Goal: Transaction & Acquisition: Subscribe to service/newsletter

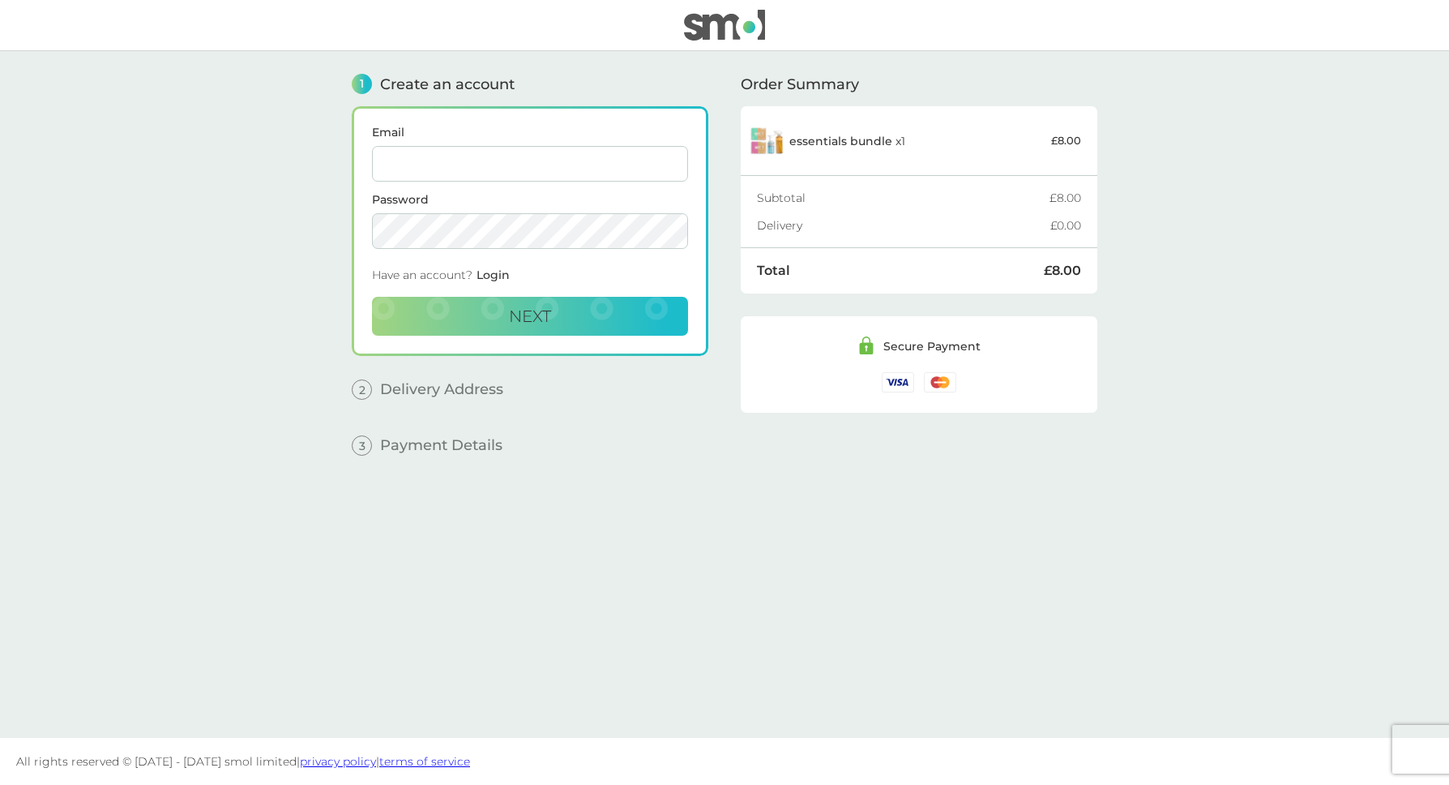
click at [246, 441] on main "1 Create an account Email Password Have an account? Login Next 2 Delivery Addre…" at bounding box center [724, 394] width 1449 height 687
click at [730, 26] on img at bounding box center [724, 25] width 81 height 31
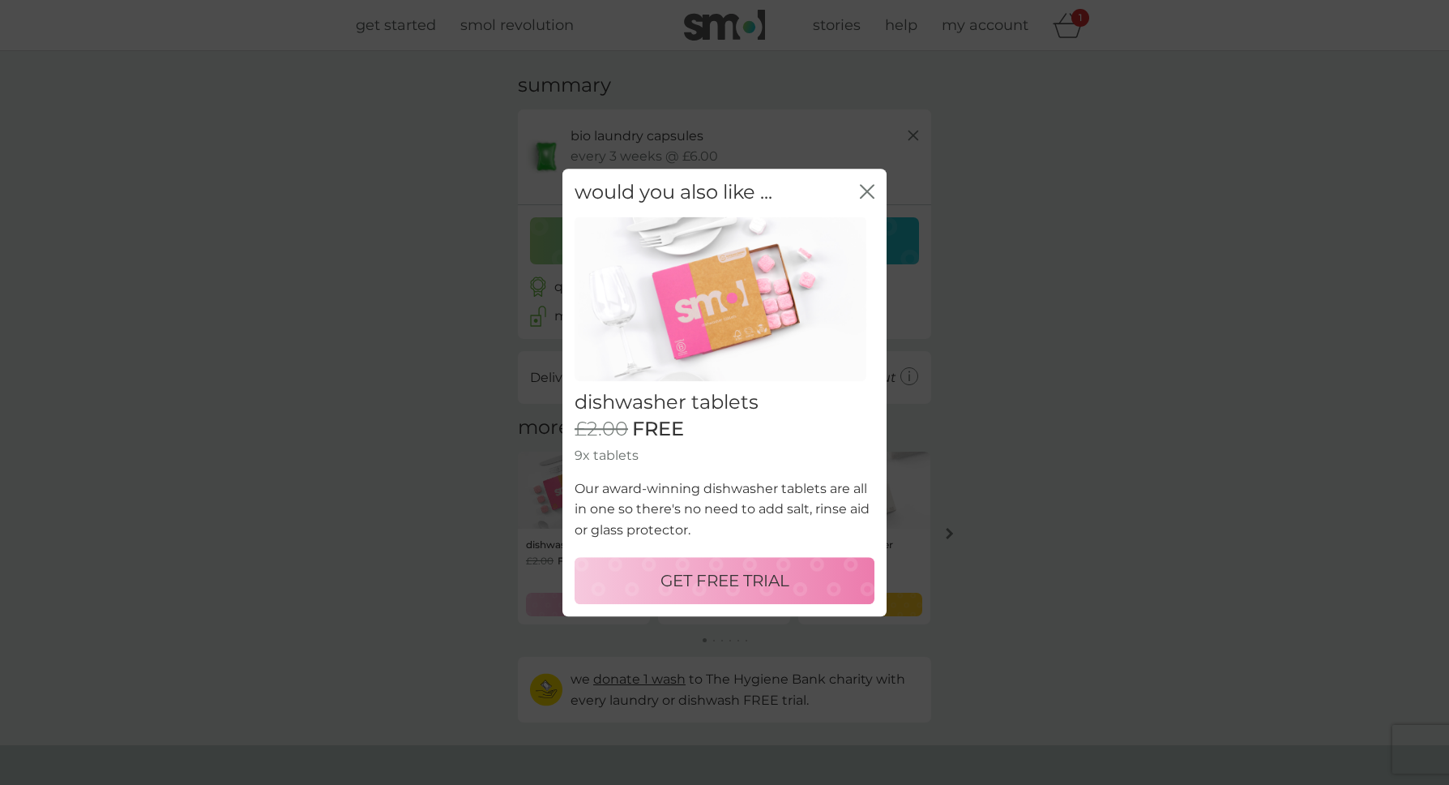
click at [707, 573] on p "GET FREE TRIAL" at bounding box center [725, 580] width 129 height 26
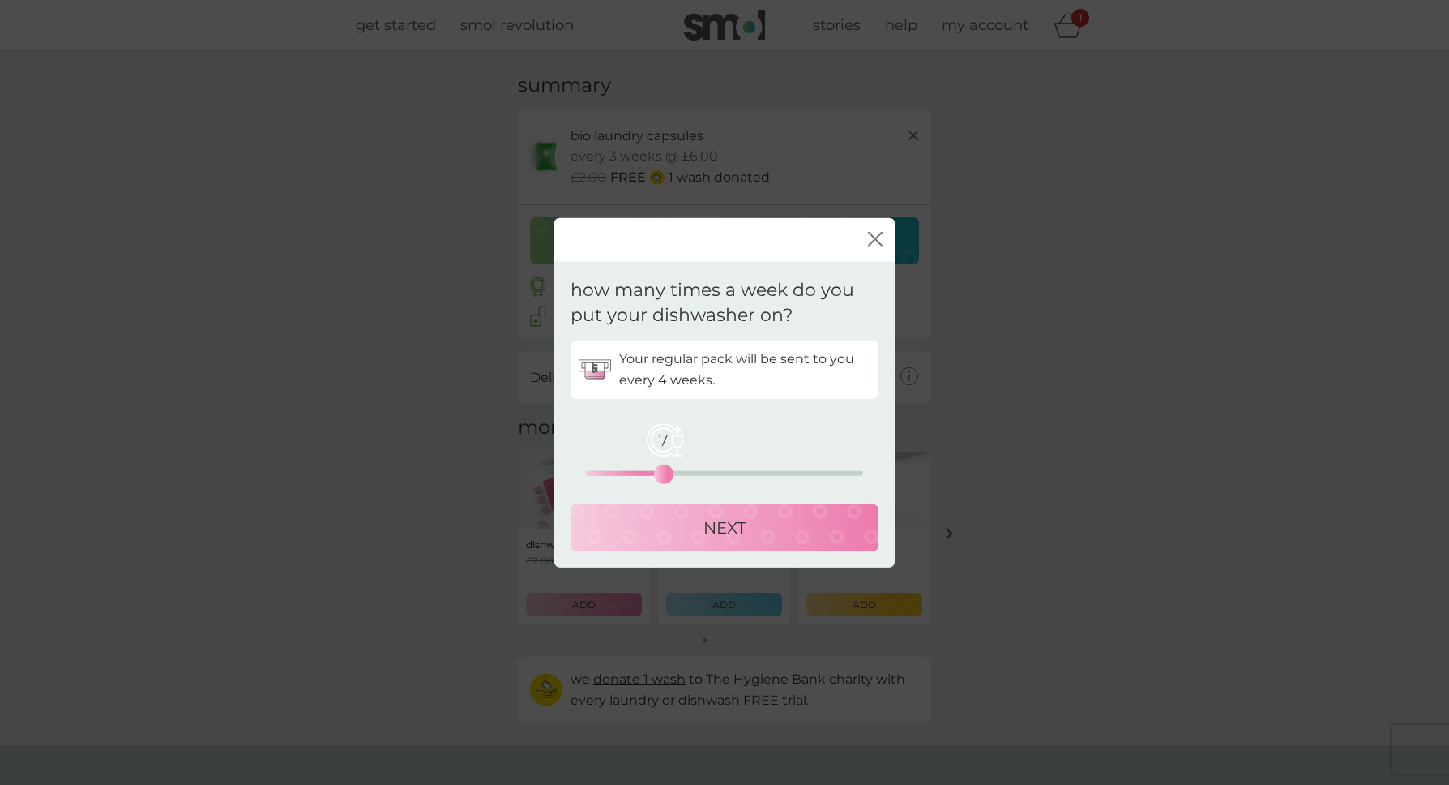
drag, startPoint x: 589, startPoint y: 471, endPoint x: 667, endPoint y: 476, distance: 78.8
click at [667, 476] on div "7" at bounding box center [664, 473] width 6 height 6
click at [708, 533] on p "NEXT" at bounding box center [725, 527] width 42 height 26
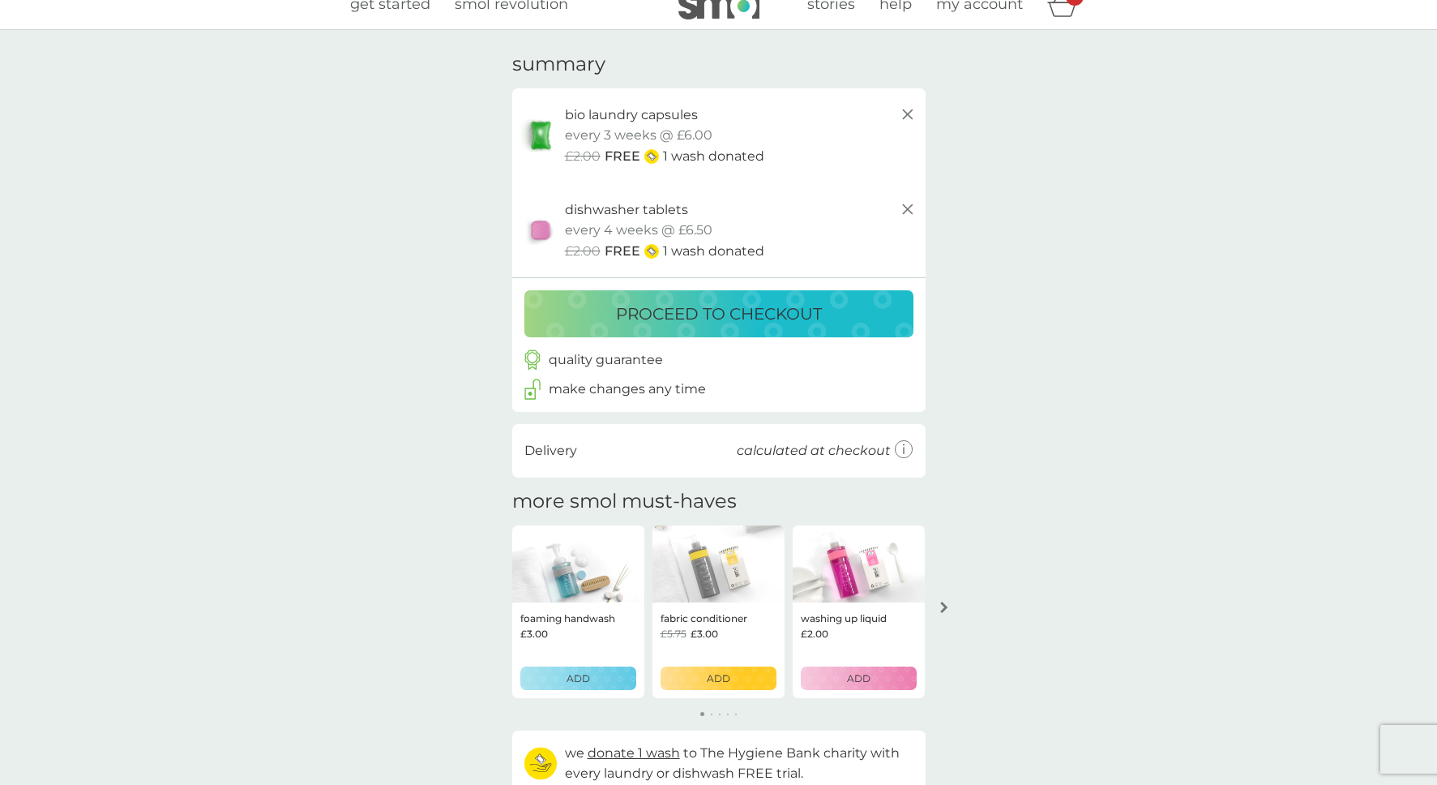
scroll to position [32, 0]
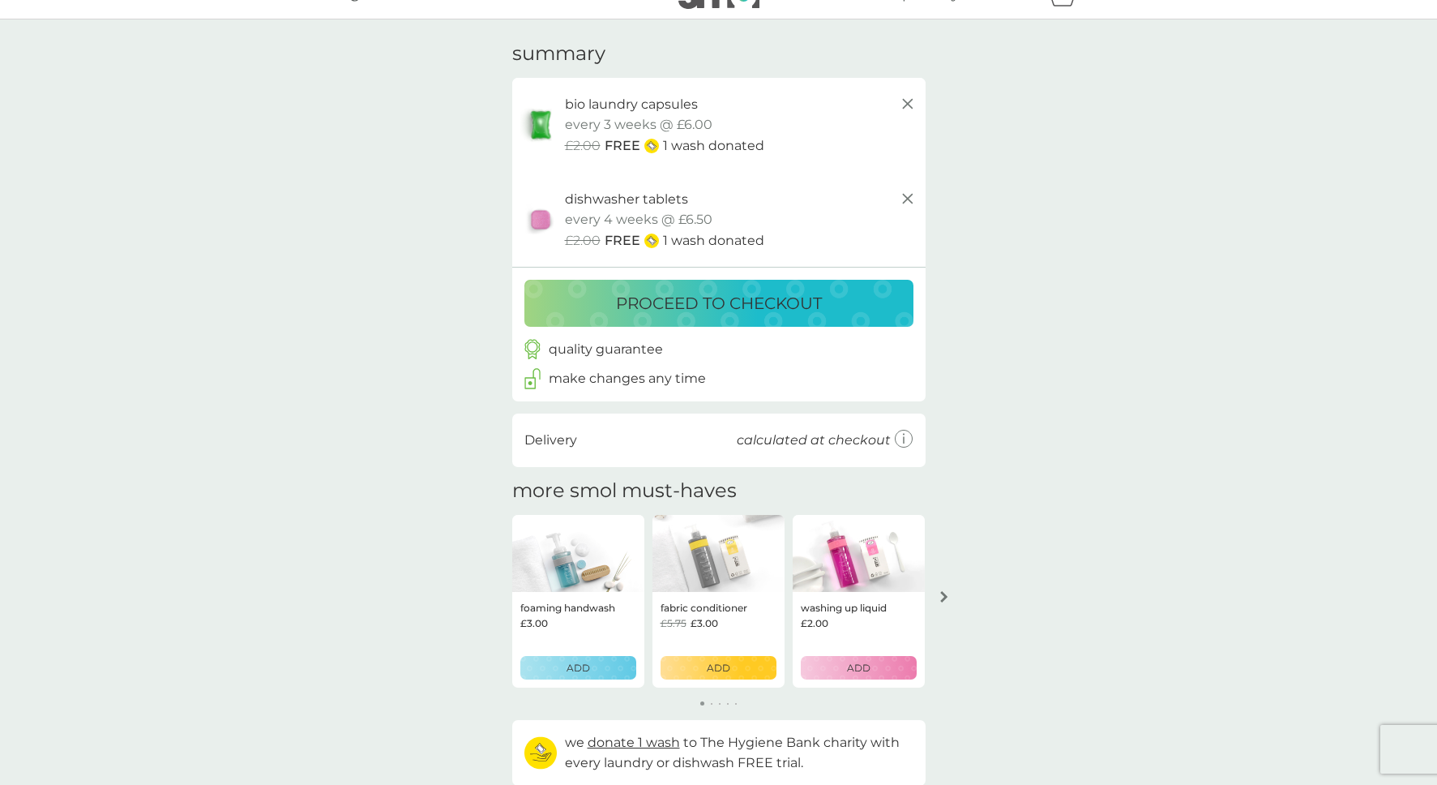
click at [853, 674] on p "ADD" at bounding box center [859, 667] width 24 height 15
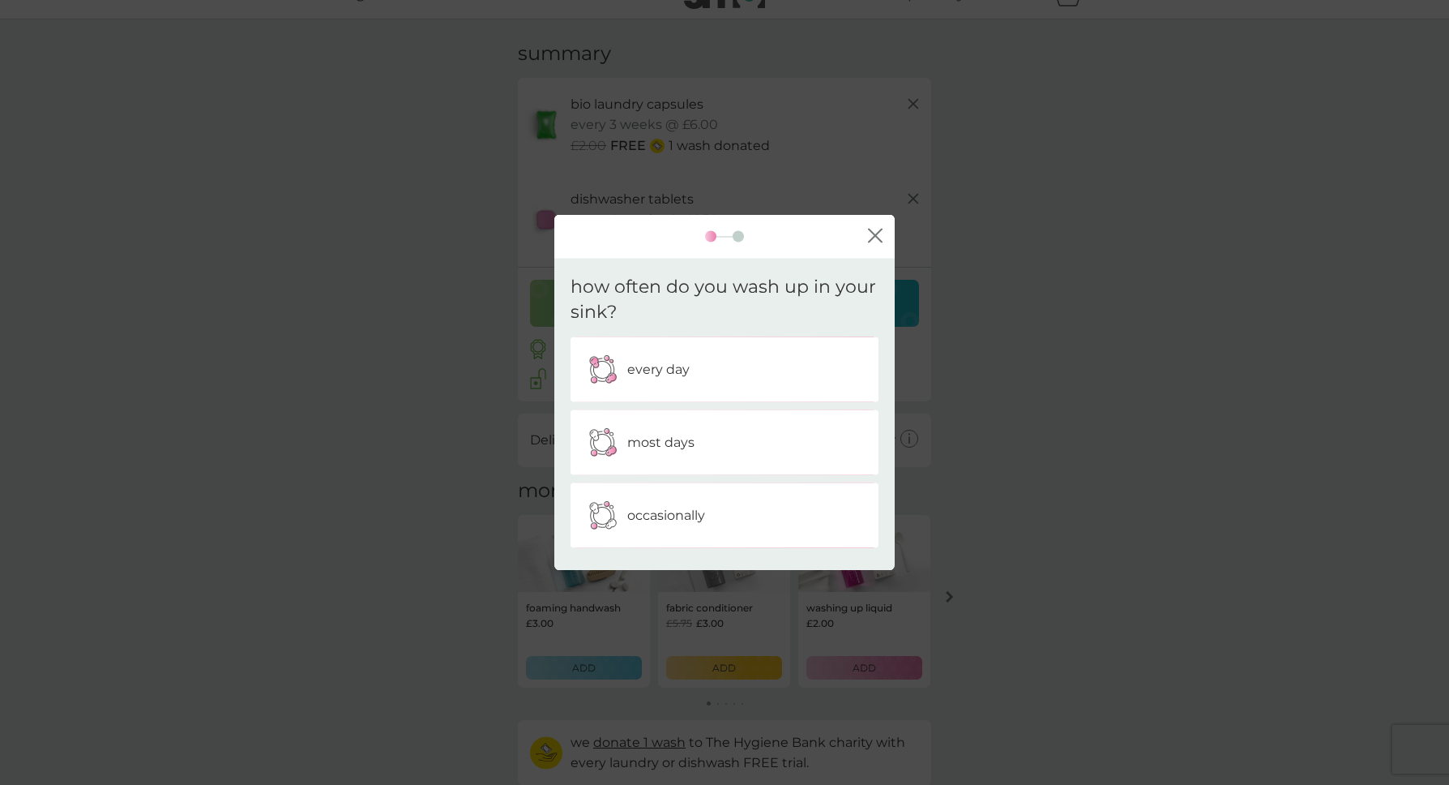
click at [702, 520] on p "occasionally" at bounding box center [666, 514] width 78 height 21
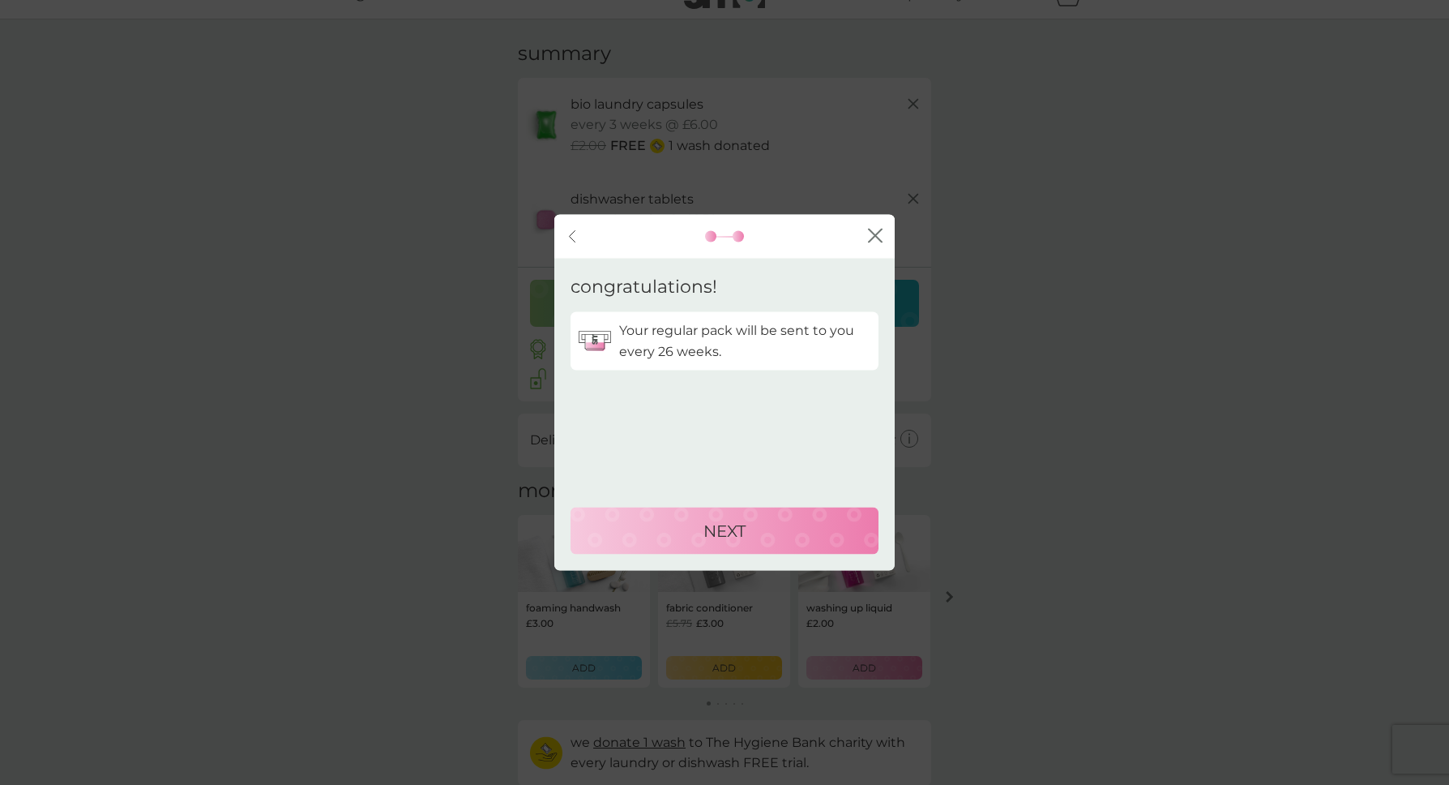
click at [704, 521] on p "NEXT" at bounding box center [725, 531] width 42 height 26
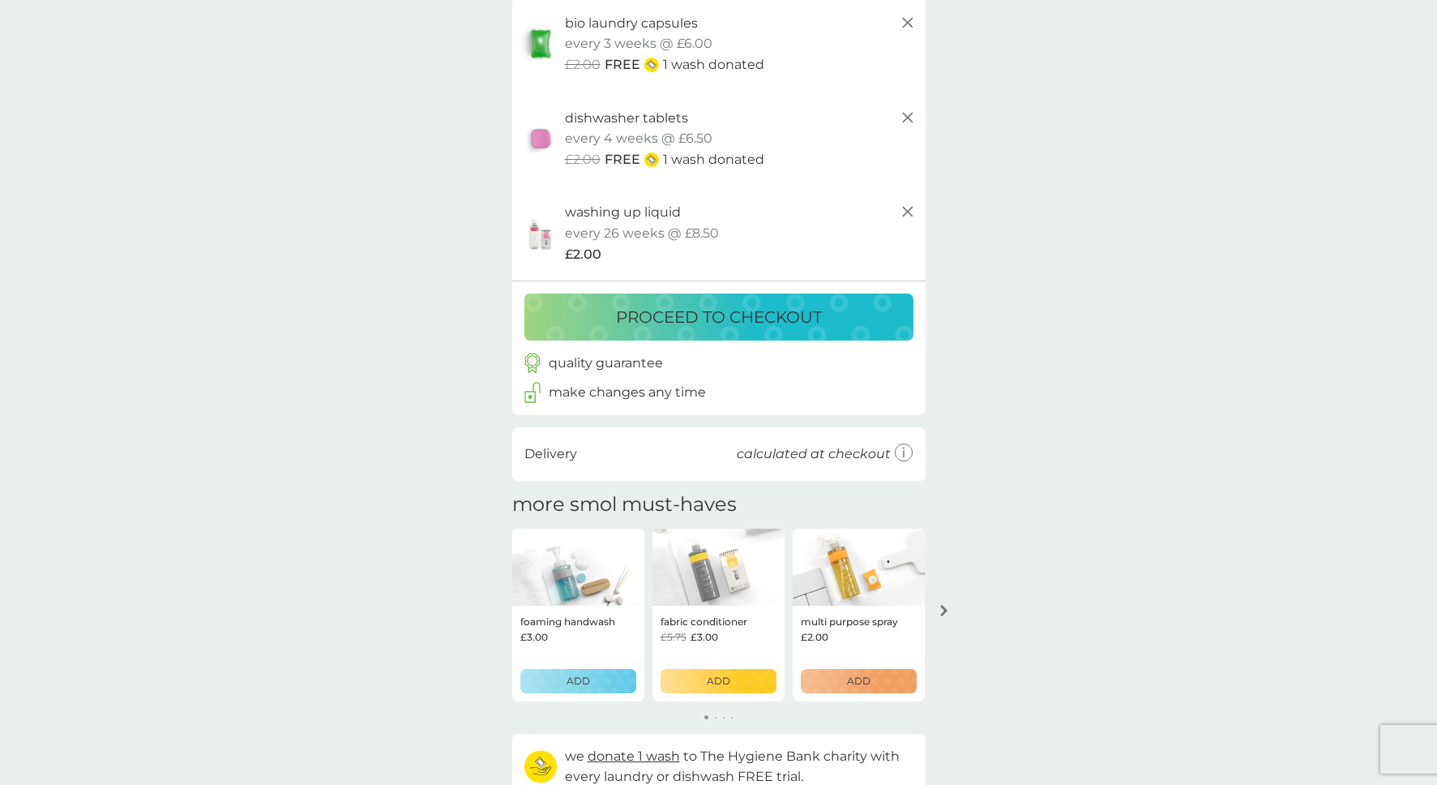
scroll to position [134, 0]
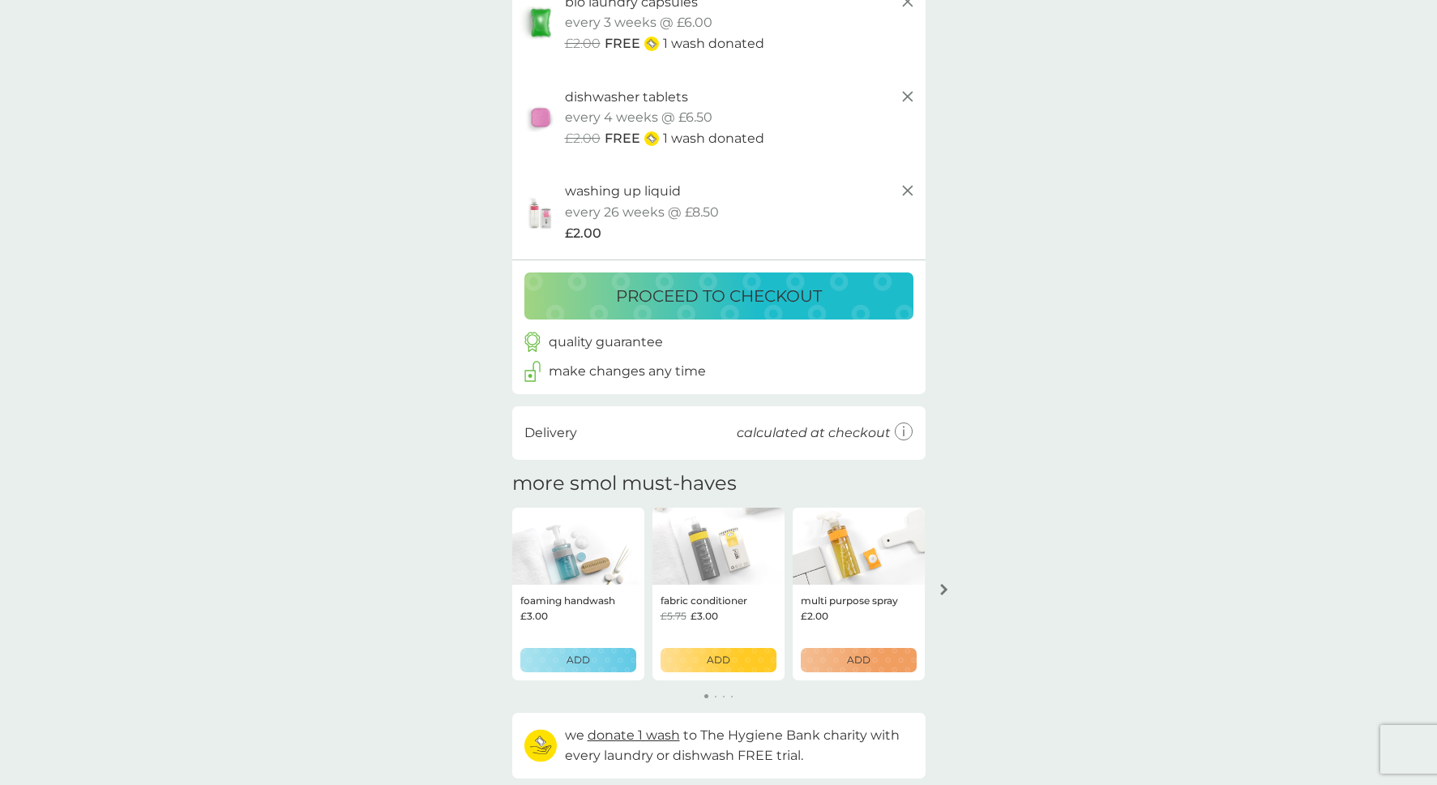
click at [849, 672] on div "multi purpose spray £2.00 ADD" at bounding box center [859, 632] width 132 height 96
click at [850, 661] on p "ADD" at bounding box center [859, 659] width 24 height 15
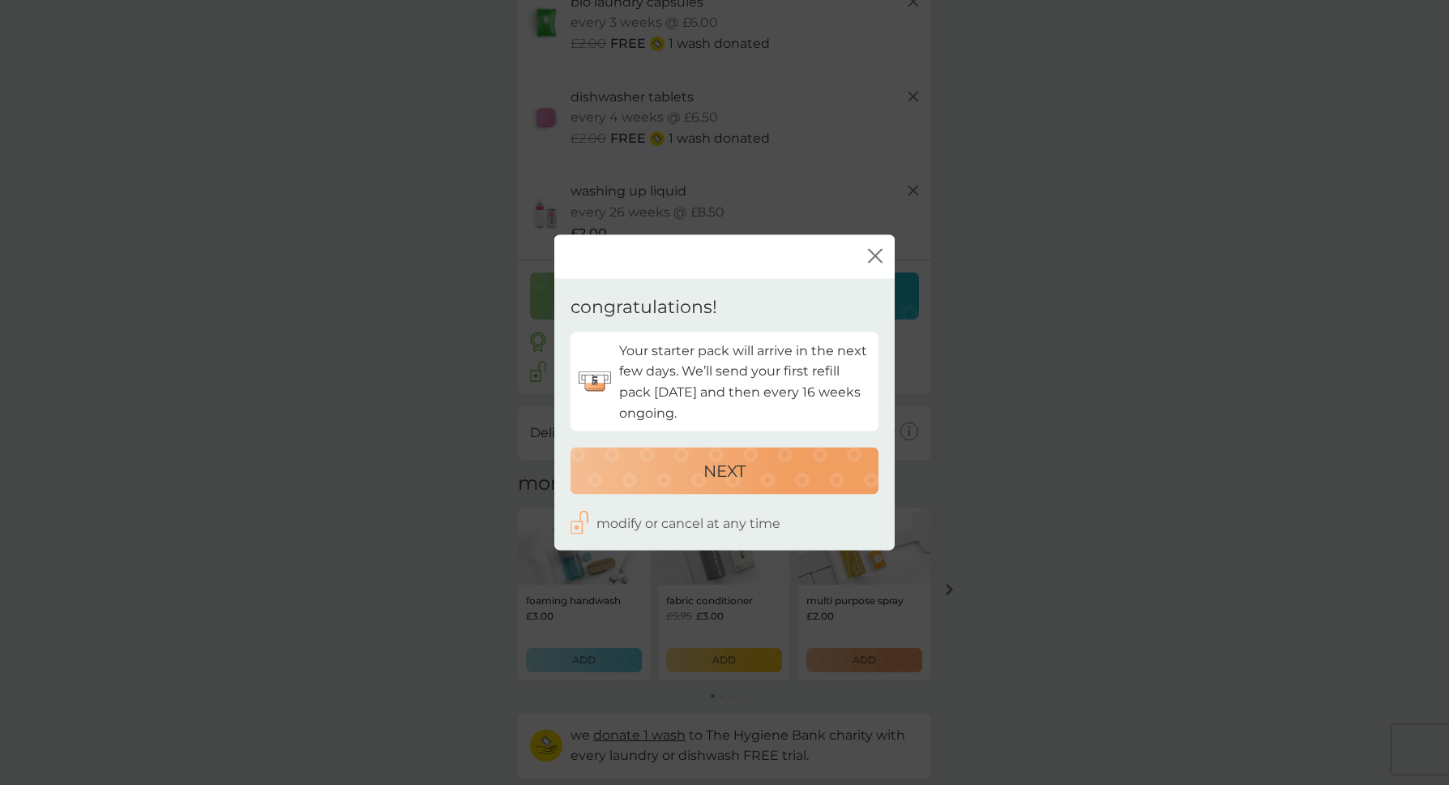
click at [739, 469] on p "NEXT" at bounding box center [725, 471] width 42 height 26
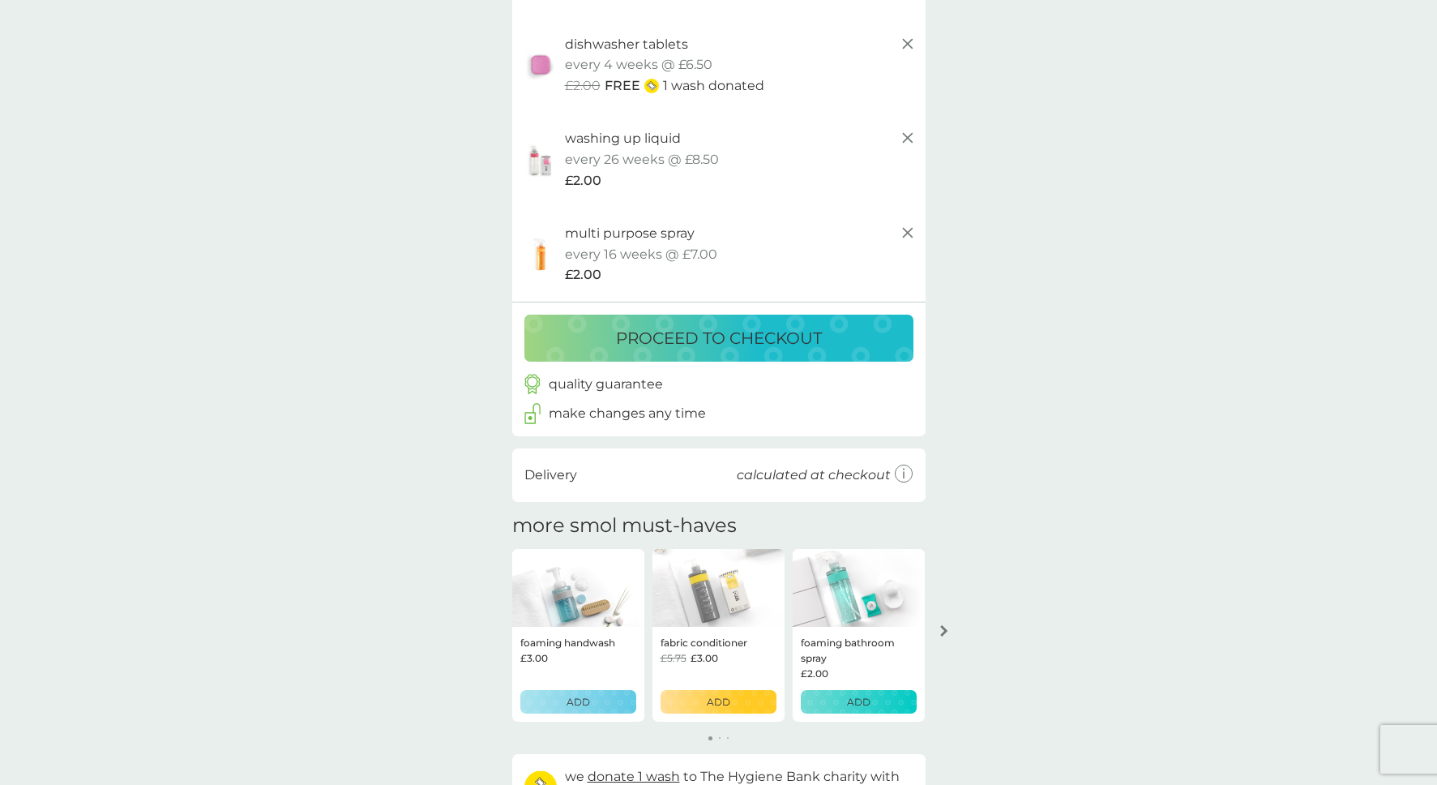
scroll to position [197, 0]
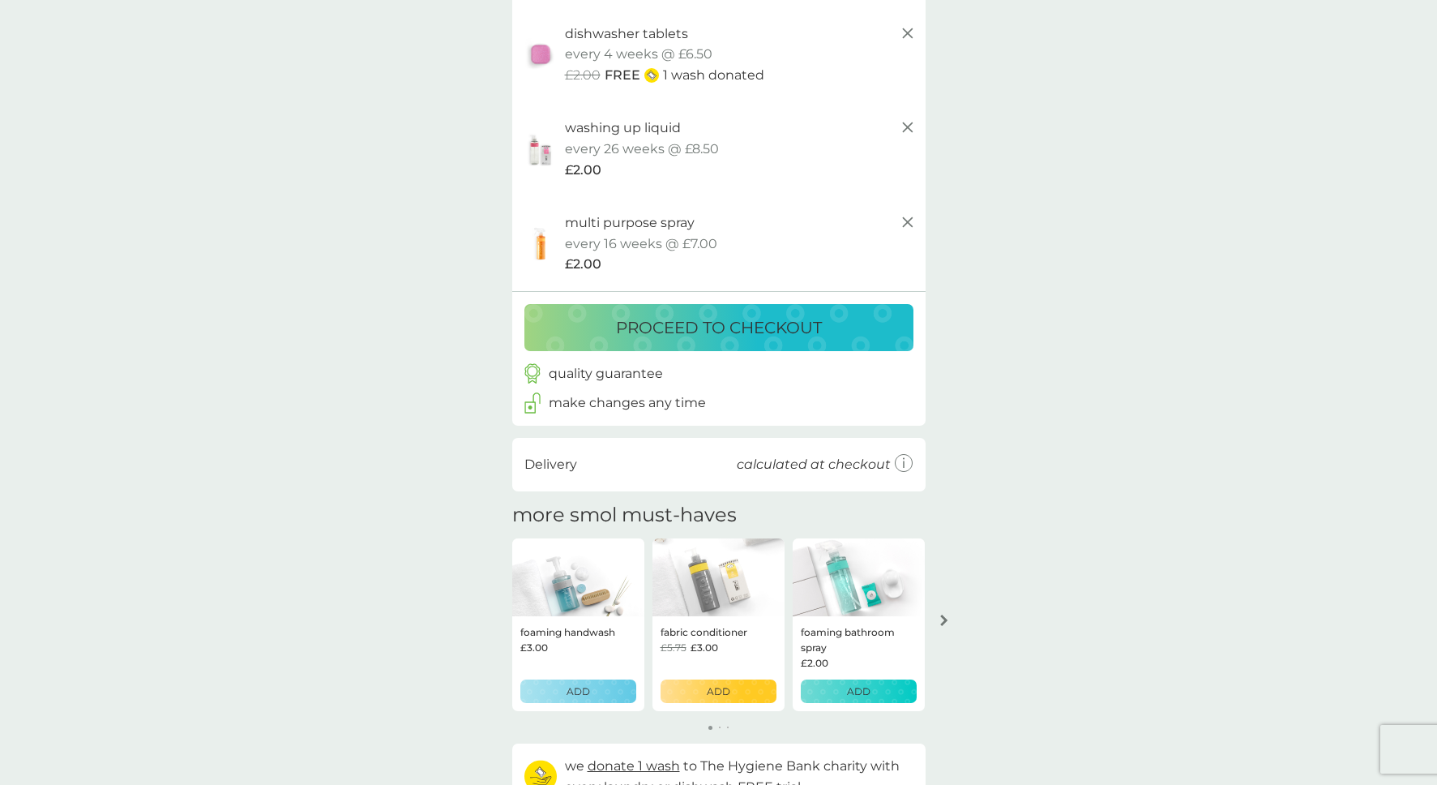
click at [576, 697] on p "ADD" at bounding box center [579, 690] width 24 height 15
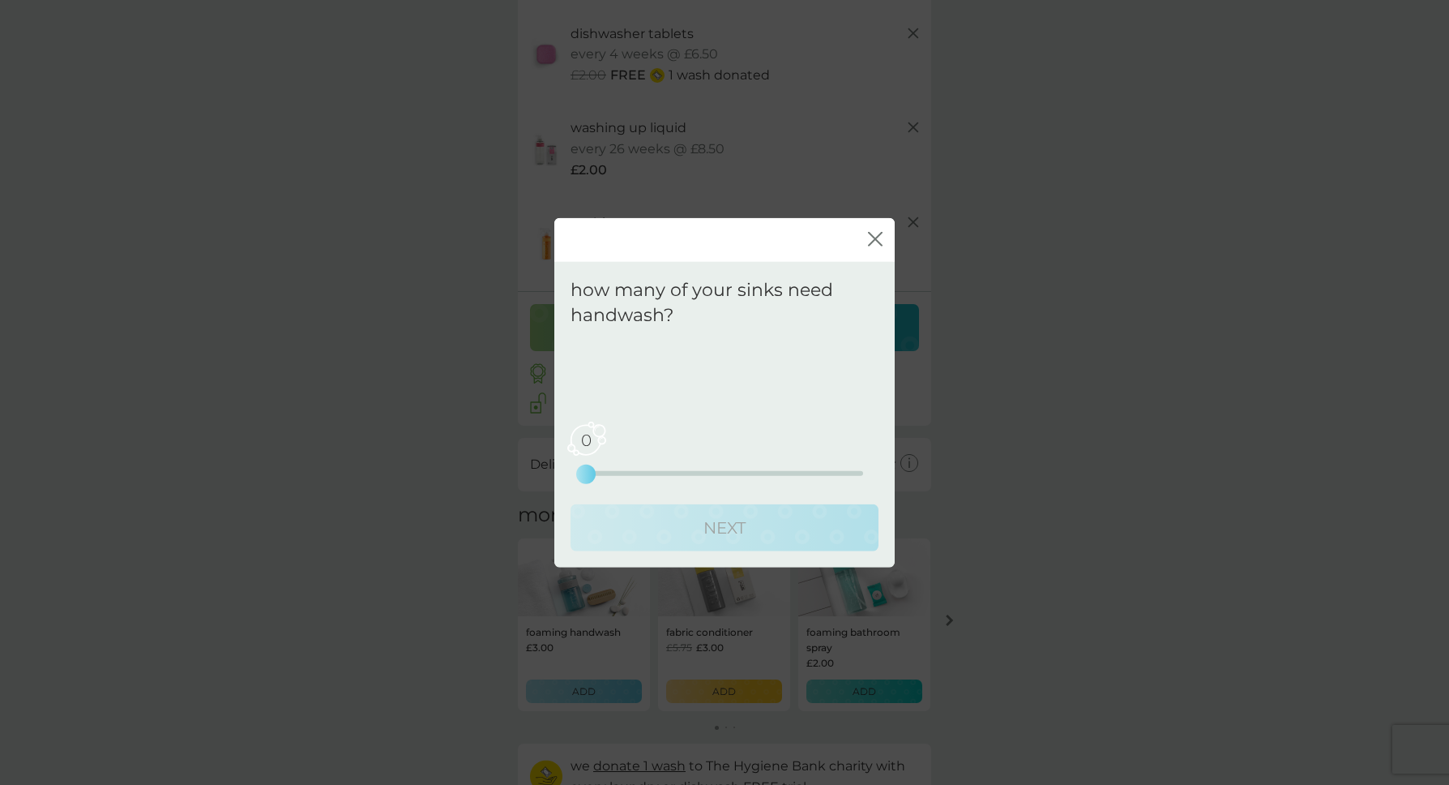
drag, startPoint x: 588, startPoint y: 476, endPoint x: 610, endPoint y: 476, distance: 22.7
click at [610, 477] on div "0 0 2.5 5" at bounding box center [724, 450] width 277 height 66
click at [608, 475] on div "0 0 2.5 5" at bounding box center [724, 450] width 277 height 66
drag, startPoint x: 582, startPoint y: 472, endPoint x: 589, endPoint y: 441, distance: 31.5
click at [603, 472] on div "0 0 2.5 5" at bounding box center [724, 472] width 277 height 5
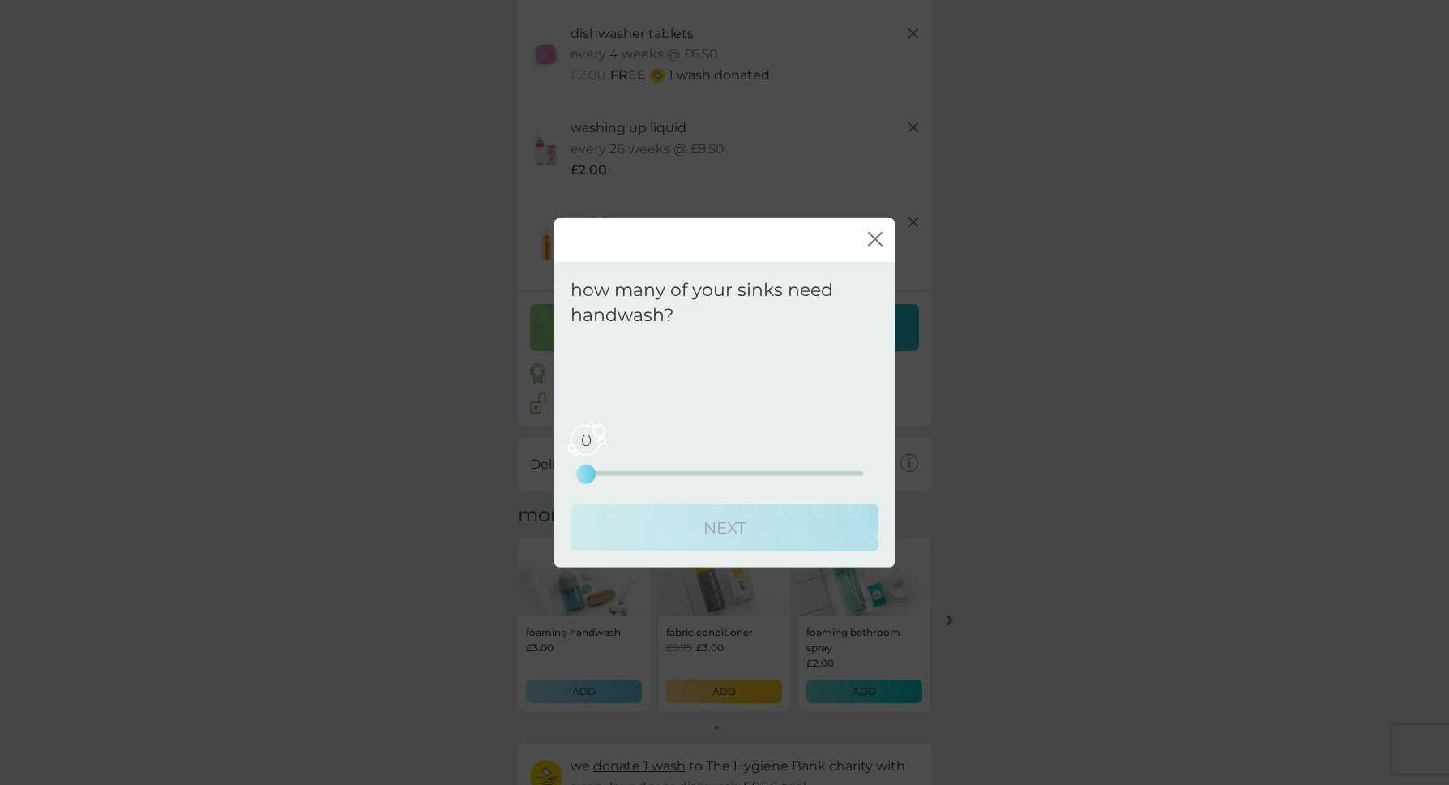
drag, startPoint x: 584, startPoint y: 439, endPoint x: 593, endPoint y: 443, distance: 9.1
click at [587, 440] on span "0" at bounding box center [586, 439] width 41 height 41
click at [589, 441] on span "0" at bounding box center [586, 439] width 41 height 41
drag, startPoint x: 589, startPoint y: 473, endPoint x: 743, endPoint y: 507, distance: 157.7
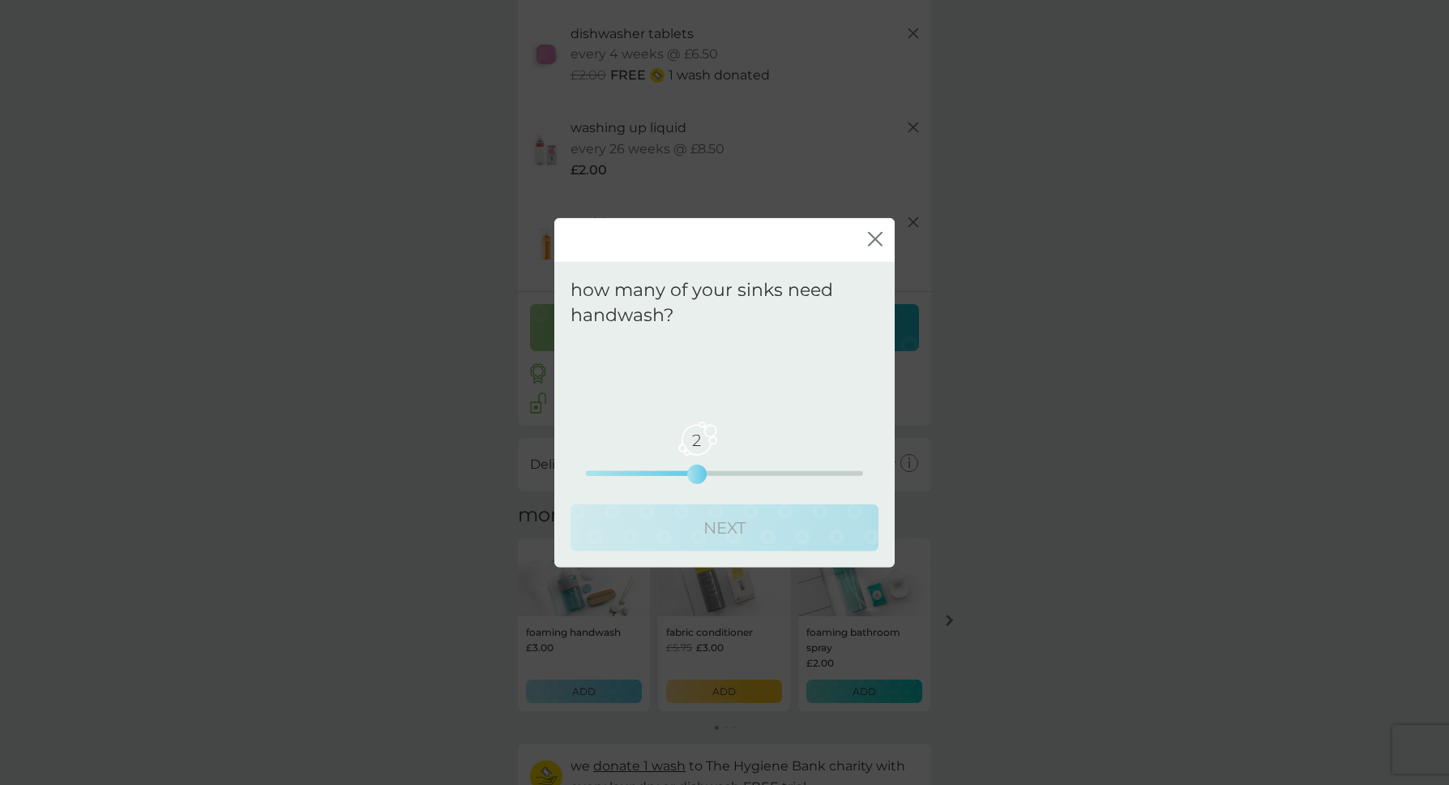
click at [700, 486] on div "Your regular pack will be sent to you every . 2 0 2.5 5 NEXT" at bounding box center [725, 445] width 308 height 211
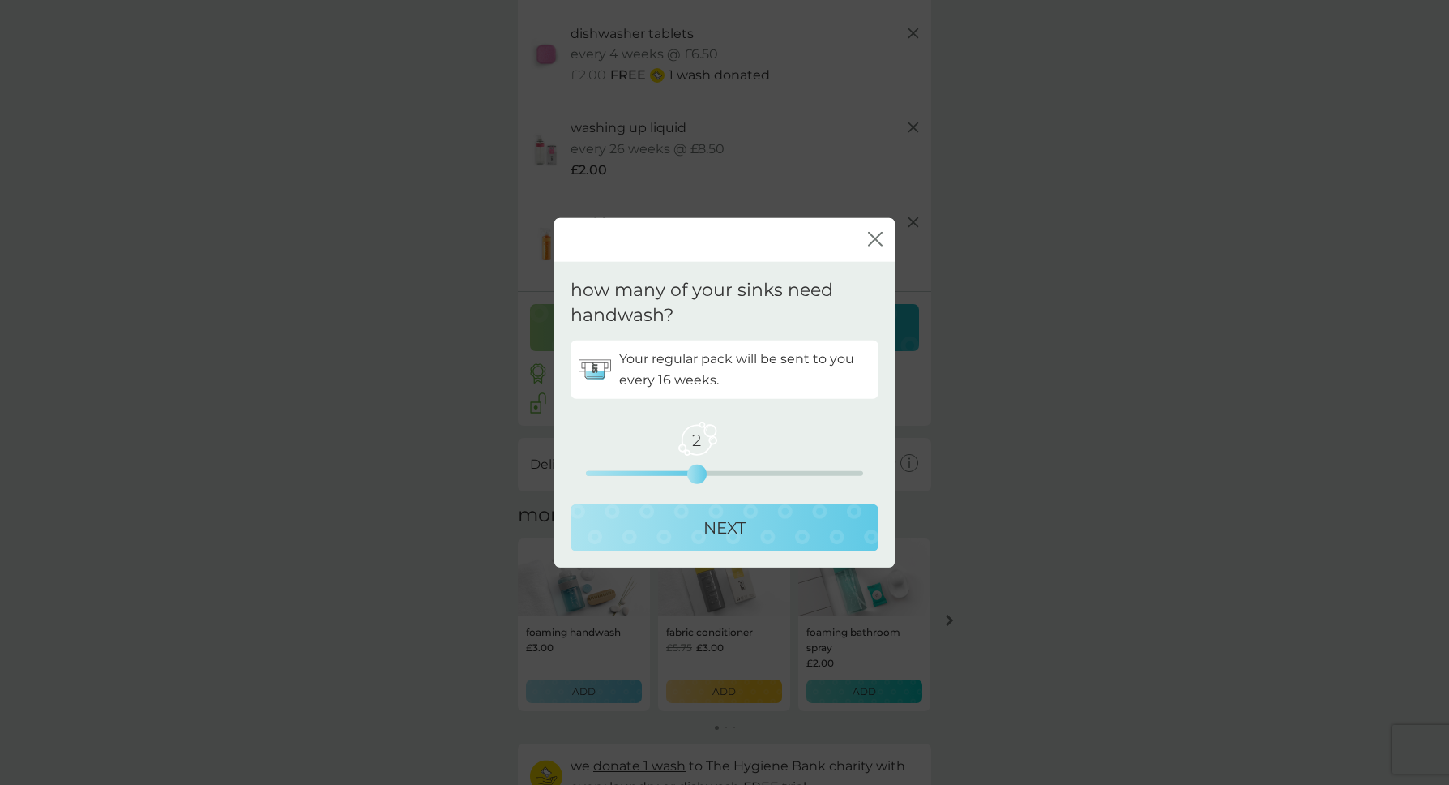
click at [714, 540] on button "NEXT" at bounding box center [725, 526] width 308 height 47
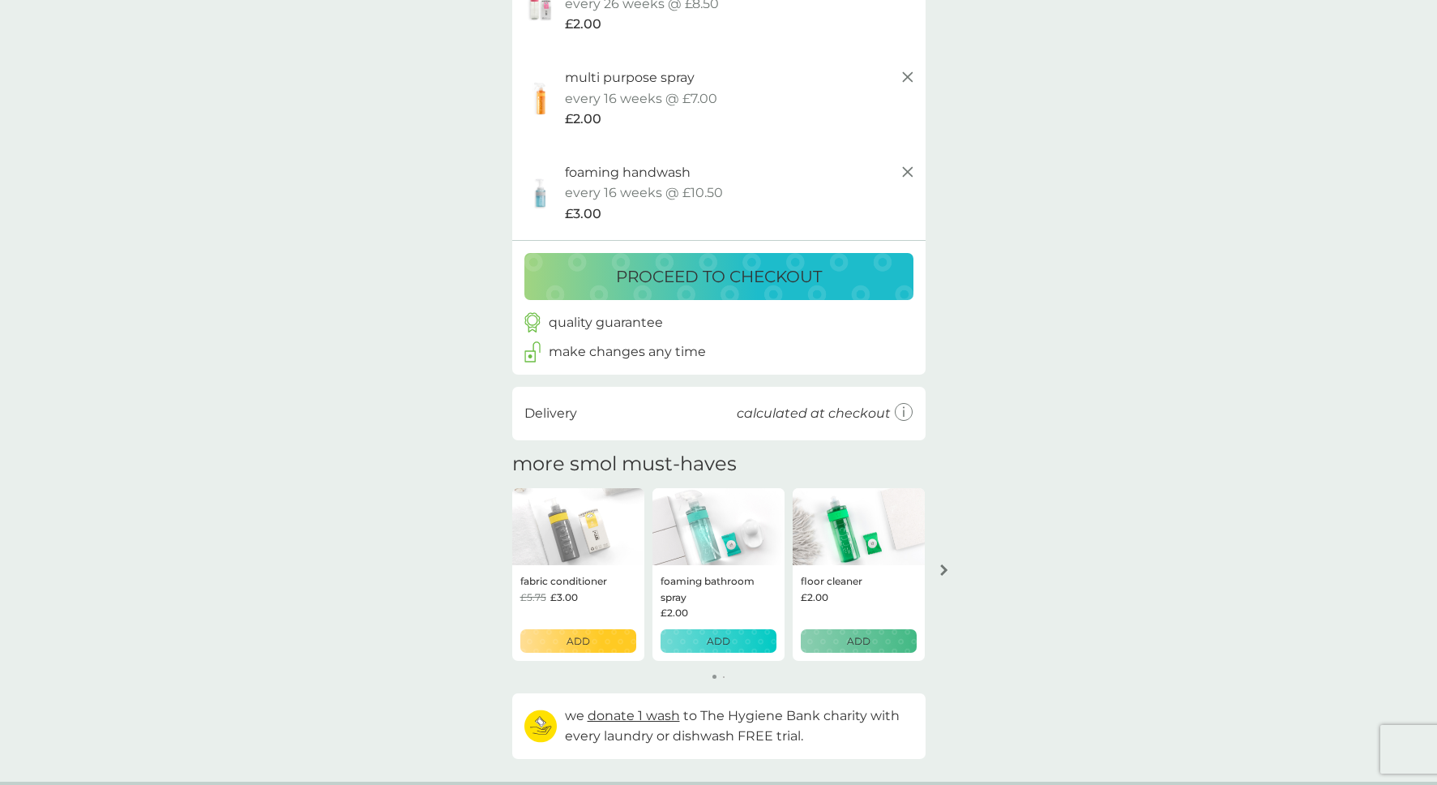
scroll to position [657, 0]
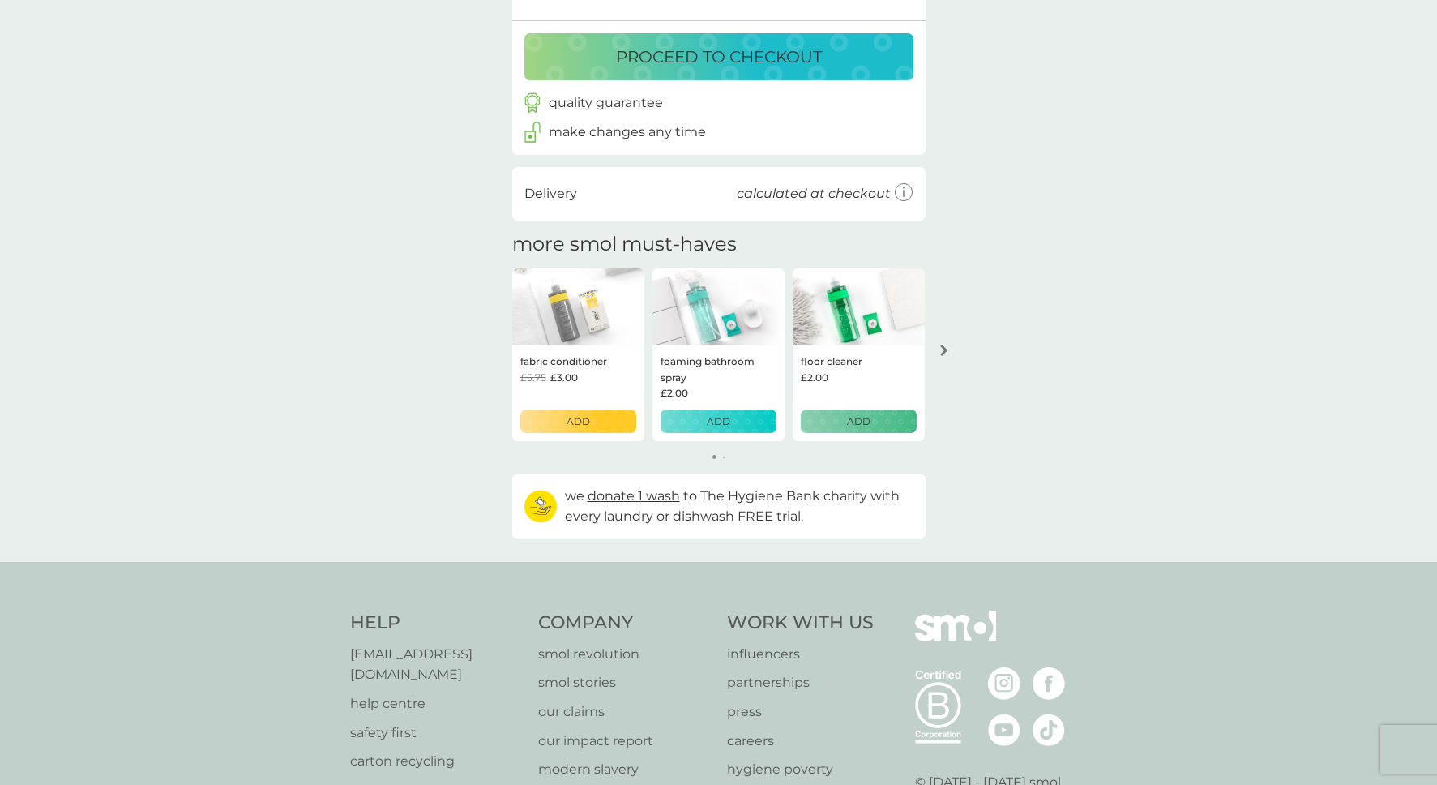
click at [858, 426] on p "ADD" at bounding box center [859, 420] width 24 height 15
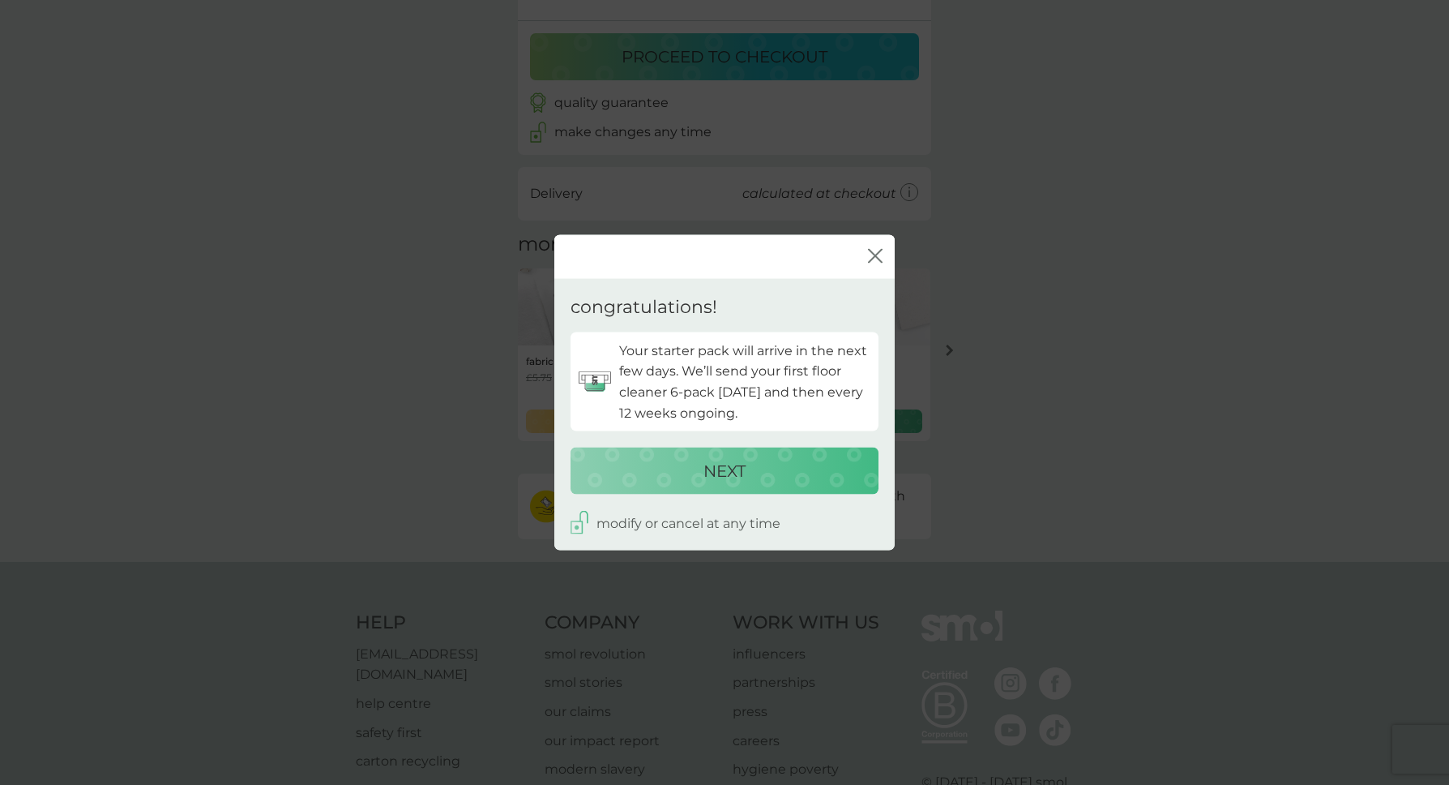
drag, startPoint x: 663, startPoint y: 350, endPoint x: 779, endPoint y: 404, distance: 128.0
click at [779, 404] on p "Your starter pack will arrive in the next few days. We’ll send your first floor…" at bounding box center [744, 381] width 251 height 83
drag, startPoint x: 777, startPoint y: 407, endPoint x: 666, endPoint y: 344, distance: 127.8
click at [674, 348] on p "Your starter pack will arrive in the next few days. We’ll send your first floor…" at bounding box center [744, 381] width 251 height 83
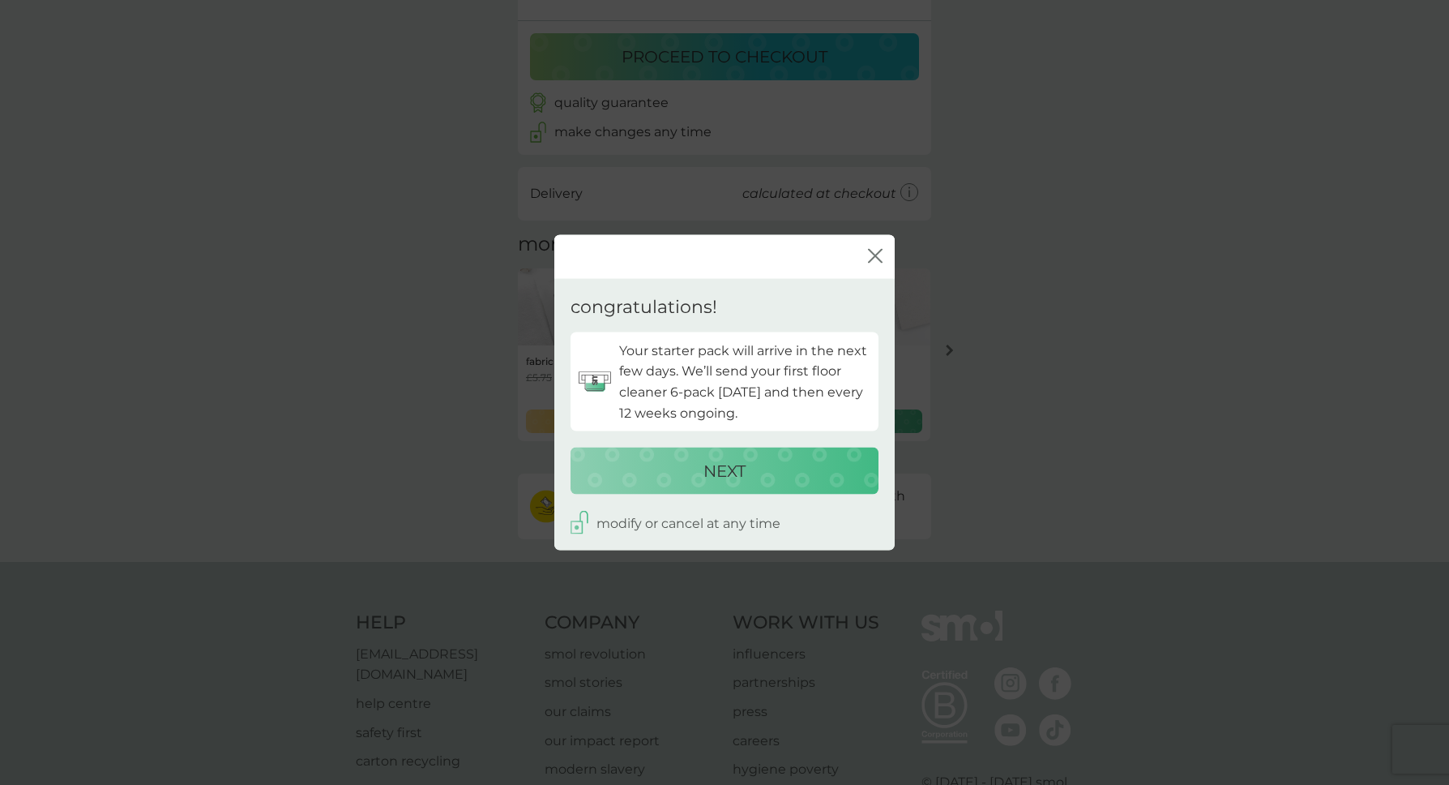
click at [666, 344] on p "Your starter pack will arrive in the next few days. We’ll send your first floor…" at bounding box center [744, 381] width 251 height 83
click at [714, 482] on p "NEXT" at bounding box center [725, 471] width 42 height 26
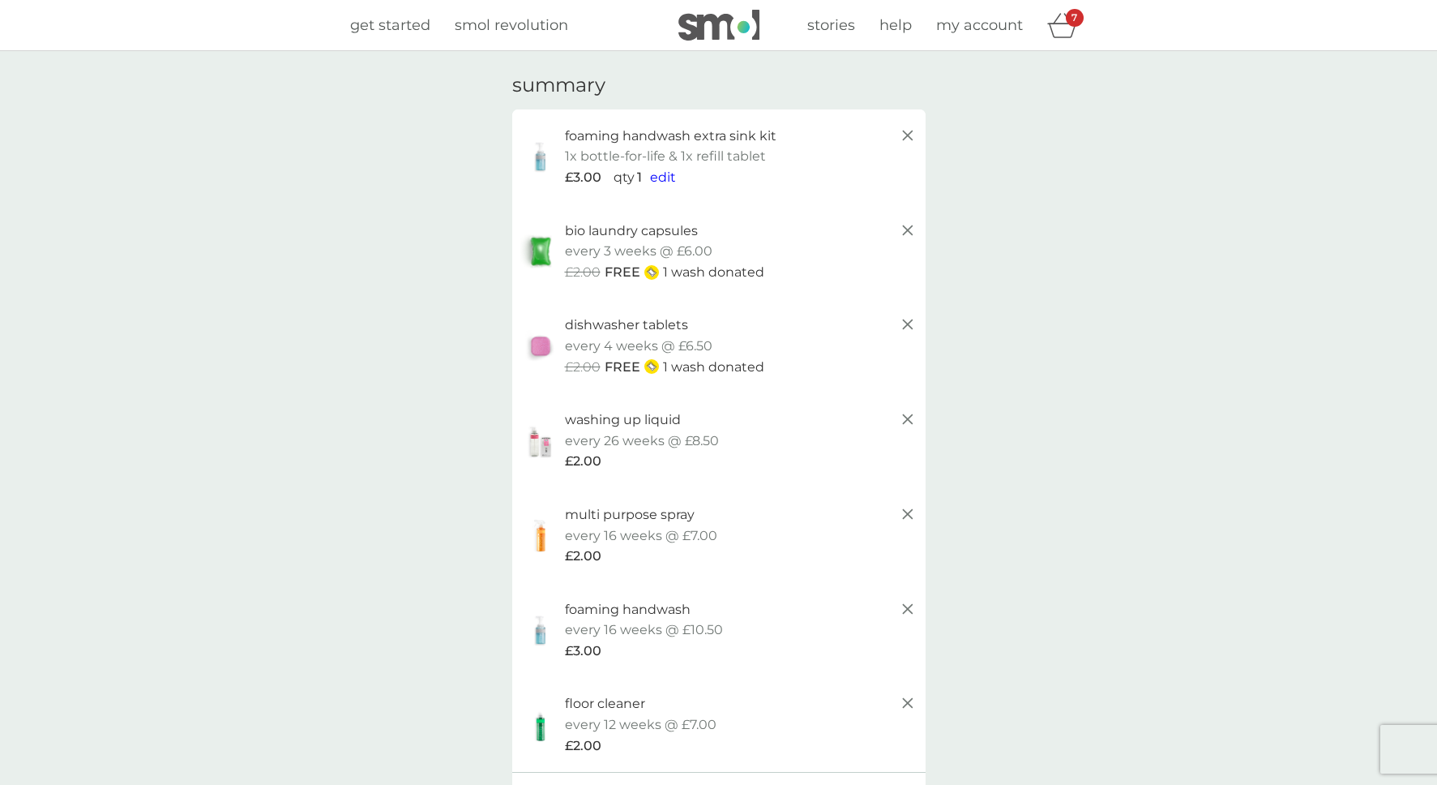
scroll to position [580, 0]
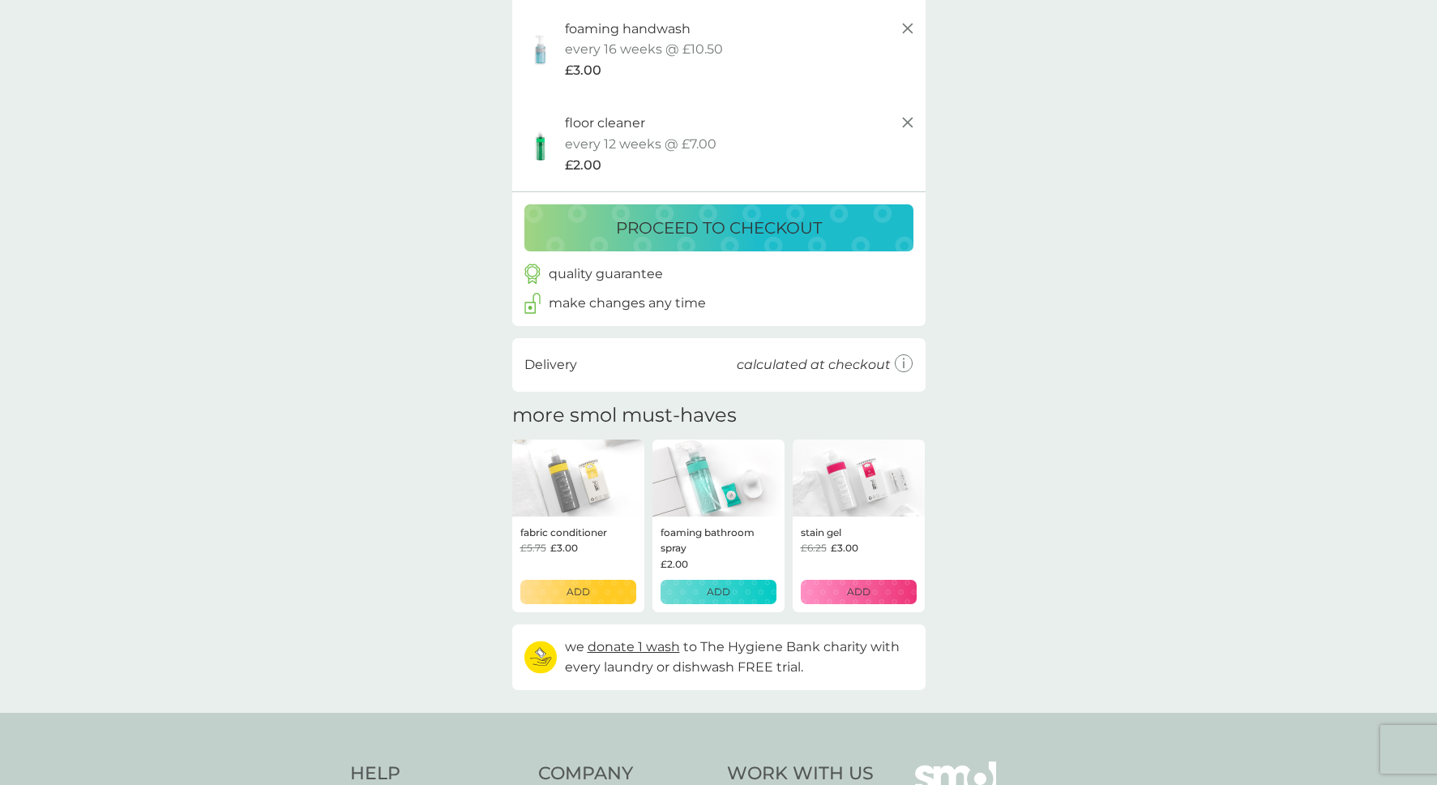
click at [690, 236] on p "proceed to checkout" at bounding box center [719, 228] width 206 height 26
